Goal: Check status: Check status

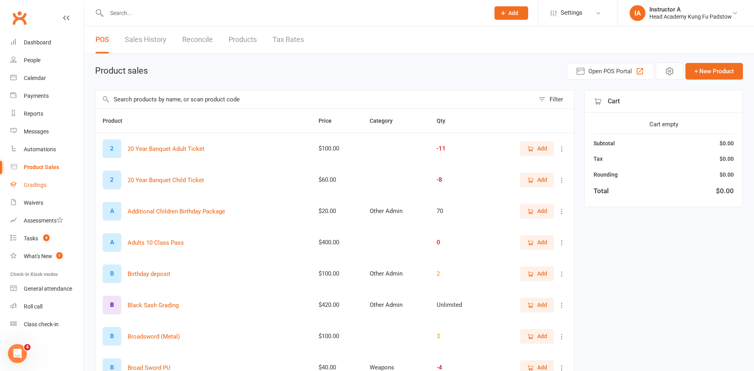
click at [35, 182] on div "Gradings" at bounding box center [35, 185] width 23 height 6
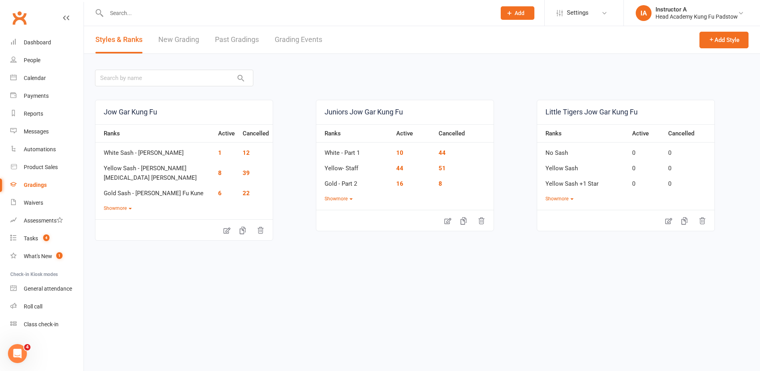
click at [299, 39] on link "Grading Events" at bounding box center [299, 39] width 48 height 27
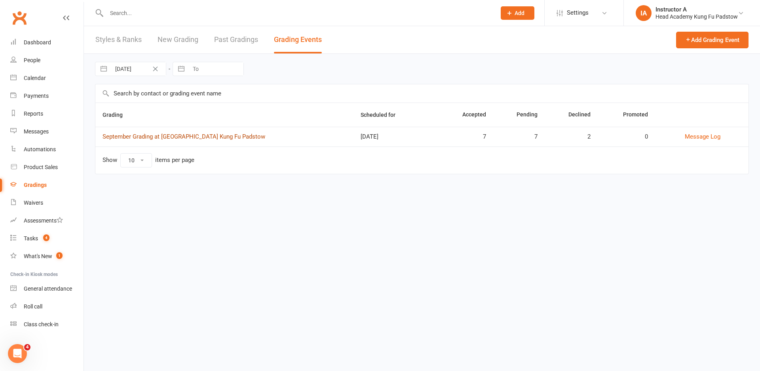
click at [142, 139] on link "September Grading at [GEOGRAPHIC_DATA] Kung Fu Padstow" at bounding box center [184, 136] width 163 height 7
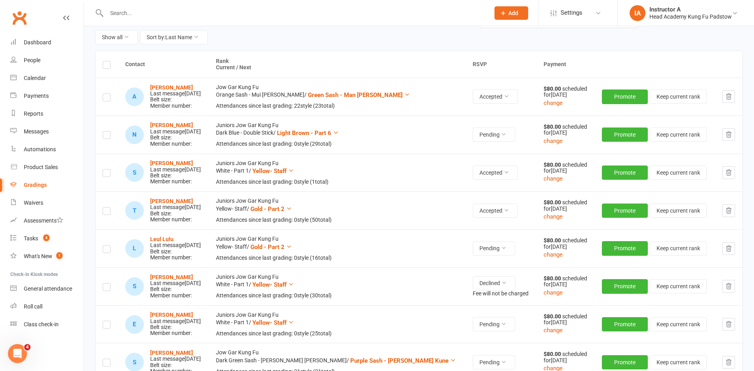
scroll to position [158, 0]
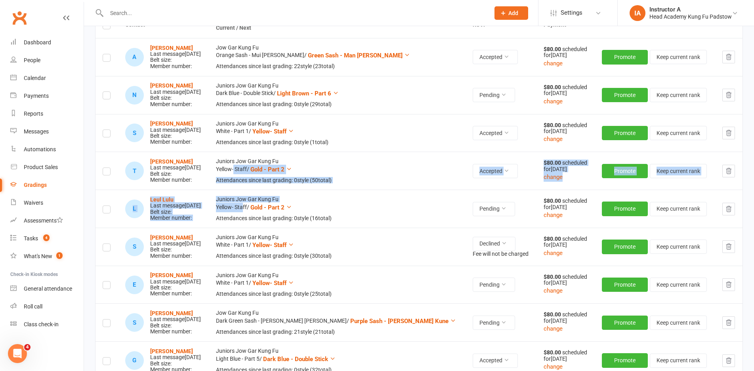
drag, startPoint x: 260, startPoint y: 150, endPoint x: 269, endPoint y: 190, distance: 41.3
click at [269, 190] on tbody "A [PERSON_NAME] Last message [DATE] Belt size: Member number: Jow Gar Kung Fu O…" at bounding box center [418, 341] width 647 height 607
click at [267, 190] on td "Juniors Jow Gar Kung Fu Yellow- Staff / Gold - Part 2 Attendances since last gr…" at bounding box center [337, 209] width 257 height 38
drag, startPoint x: 262, startPoint y: 189, endPoint x: 248, endPoint y: 151, distance: 40.6
click at [248, 151] on tbody "A [PERSON_NAME] Last message [DATE] Belt size: Member number: Jow Gar Kung Fu O…" at bounding box center [418, 341] width 647 height 607
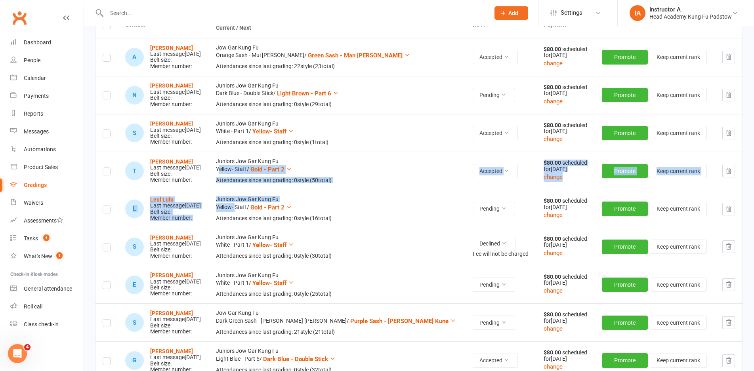
click at [248, 152] on td "Juniors Jow Gar Kung Fu Yellow- Staff / Gold - Part 2 Attendances since last gr…" at bounding box center [337, 171] width 257 height 38
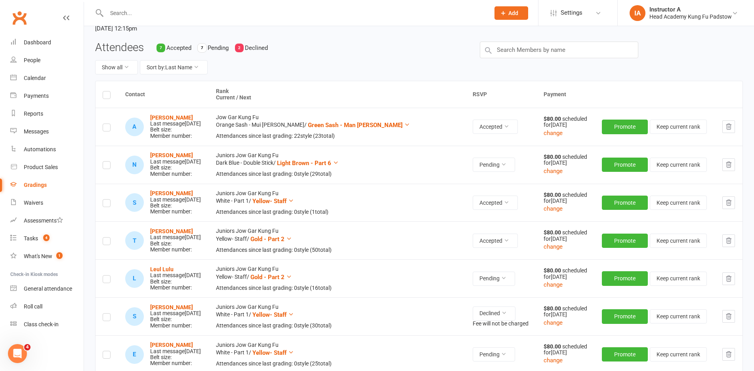
scroll to position [0, 0]
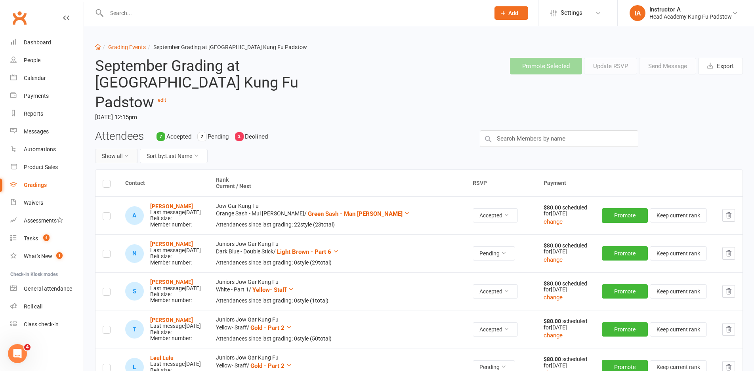
click at [103, 149] on button "Show all" at bounding box center [116, 156] width 43 height 14
drag, startPoint x: 115, startPoint y: 159, endPoint x: 86, endPoint y: 100, distance: 65.9
click at [114, 152] on link "Show all" at bounding box center [134, 157] width 78 height 16
click at [133, 149] on button "Show all" at bounding box center [116, 156] width 43 height 14
click at [134, 130] on h3 "Attendees" at bounding box center [119, 136] width 49 height 12
